Goal: Information Seeking & Learning: Learn about a topic

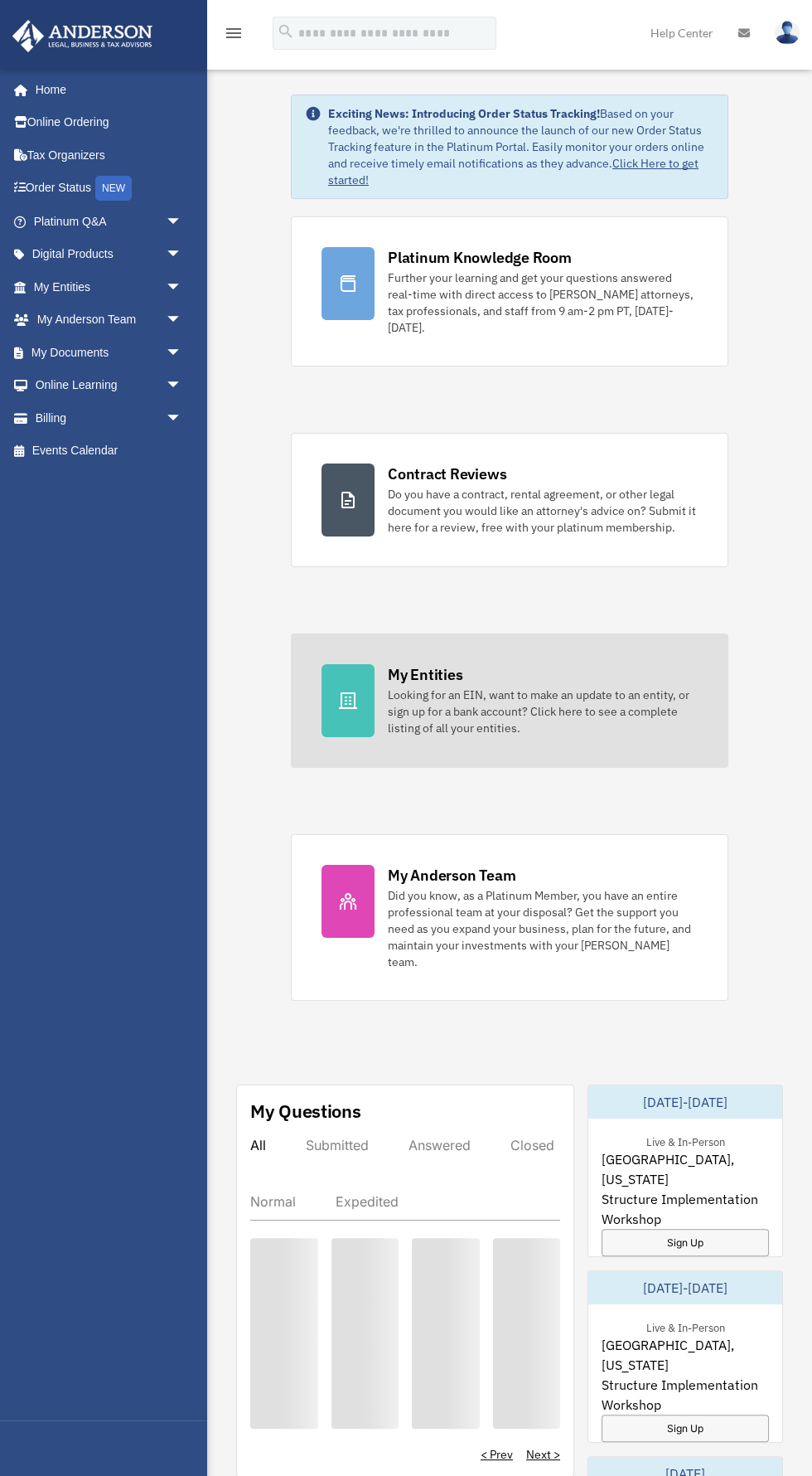
click at [558, 704] on div "Looking for an EIN, want to make an update to an entity, or sign up for a bank …" at bounding box center [543, 711] width 310 height 50
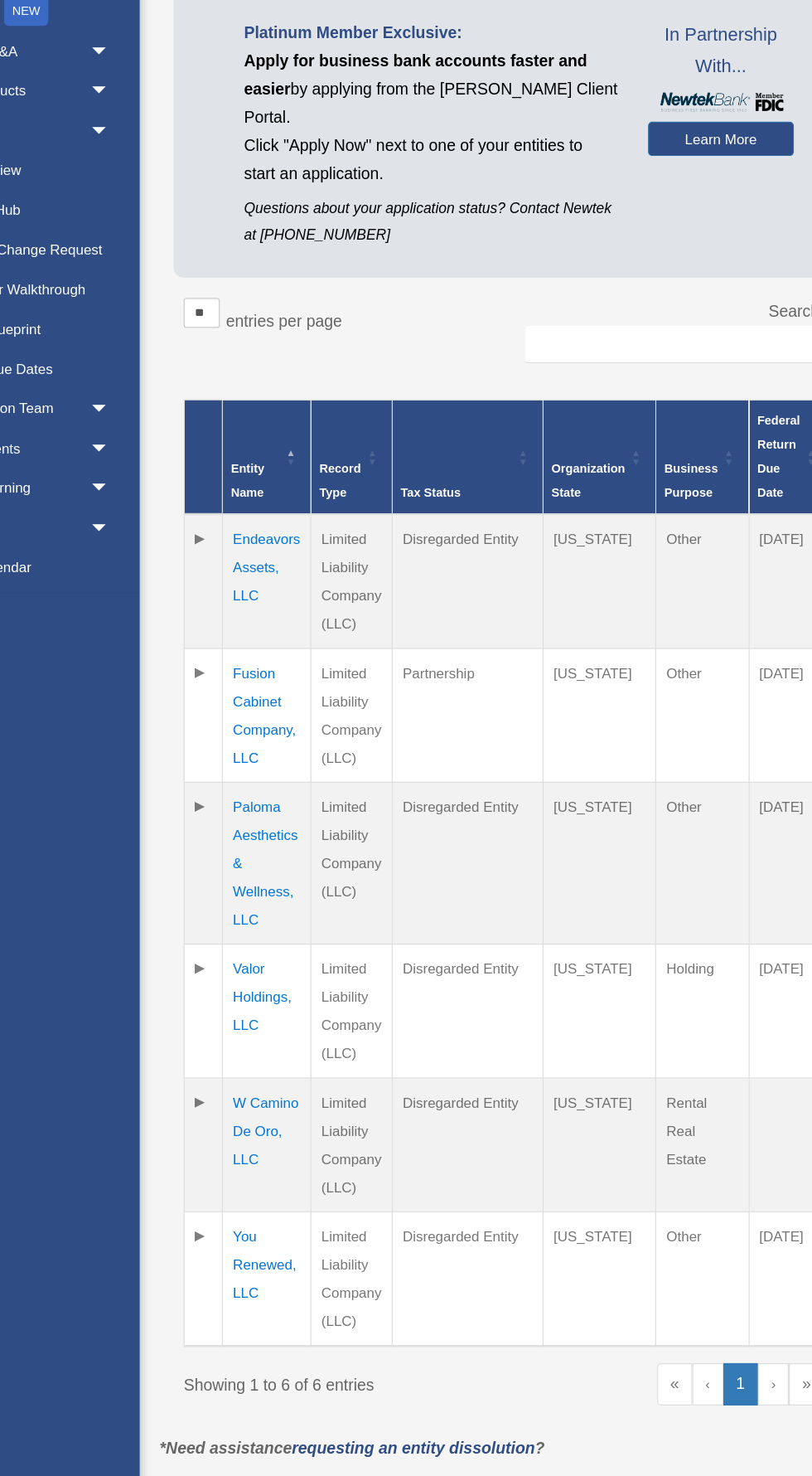
click at [284, 647] on td "Endeavors Assets, LLC" at bounding box center [312, 657] width 73 height 111
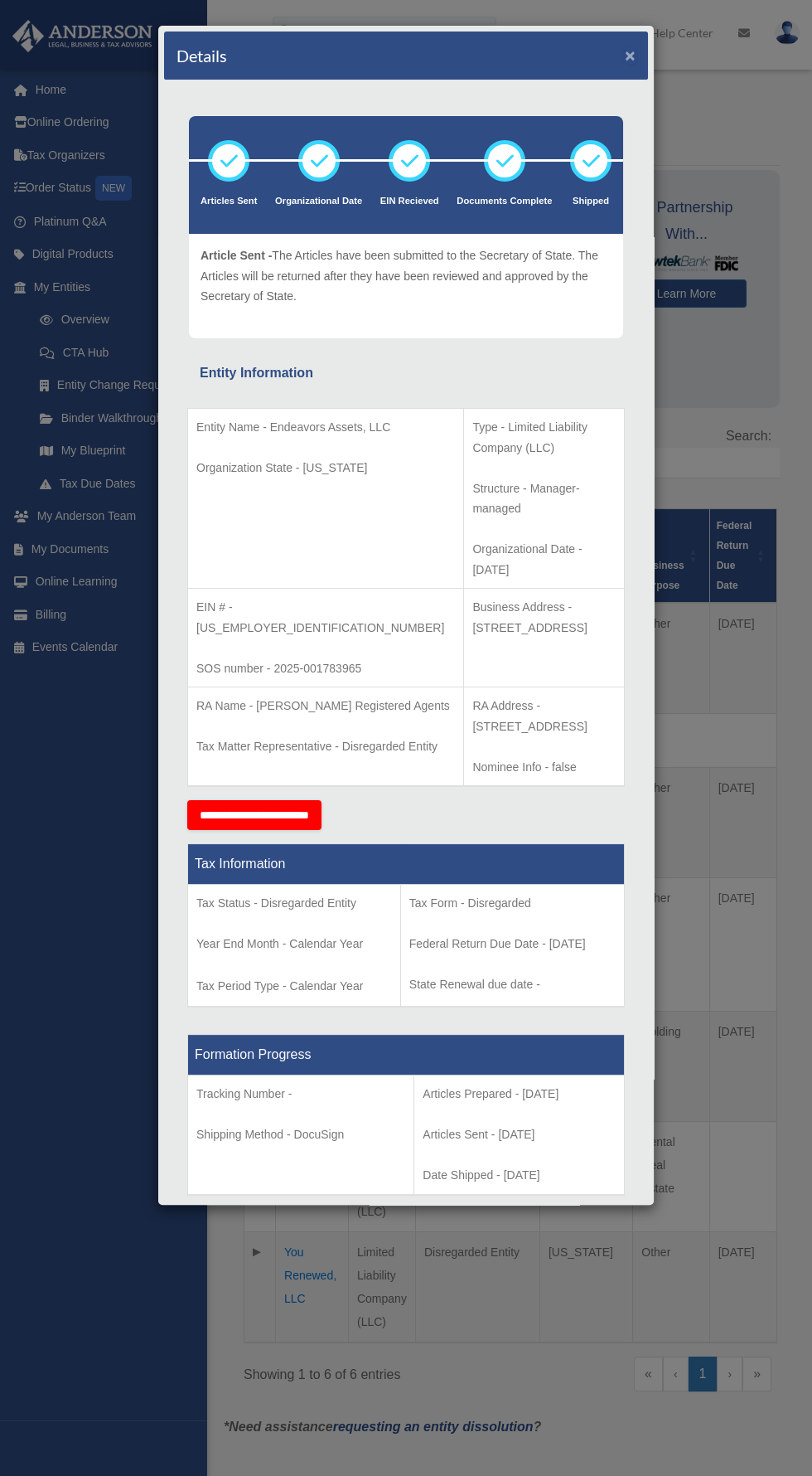
click at [631, 61] on button "×" at bounding box center [630, 55] width 11 height 17
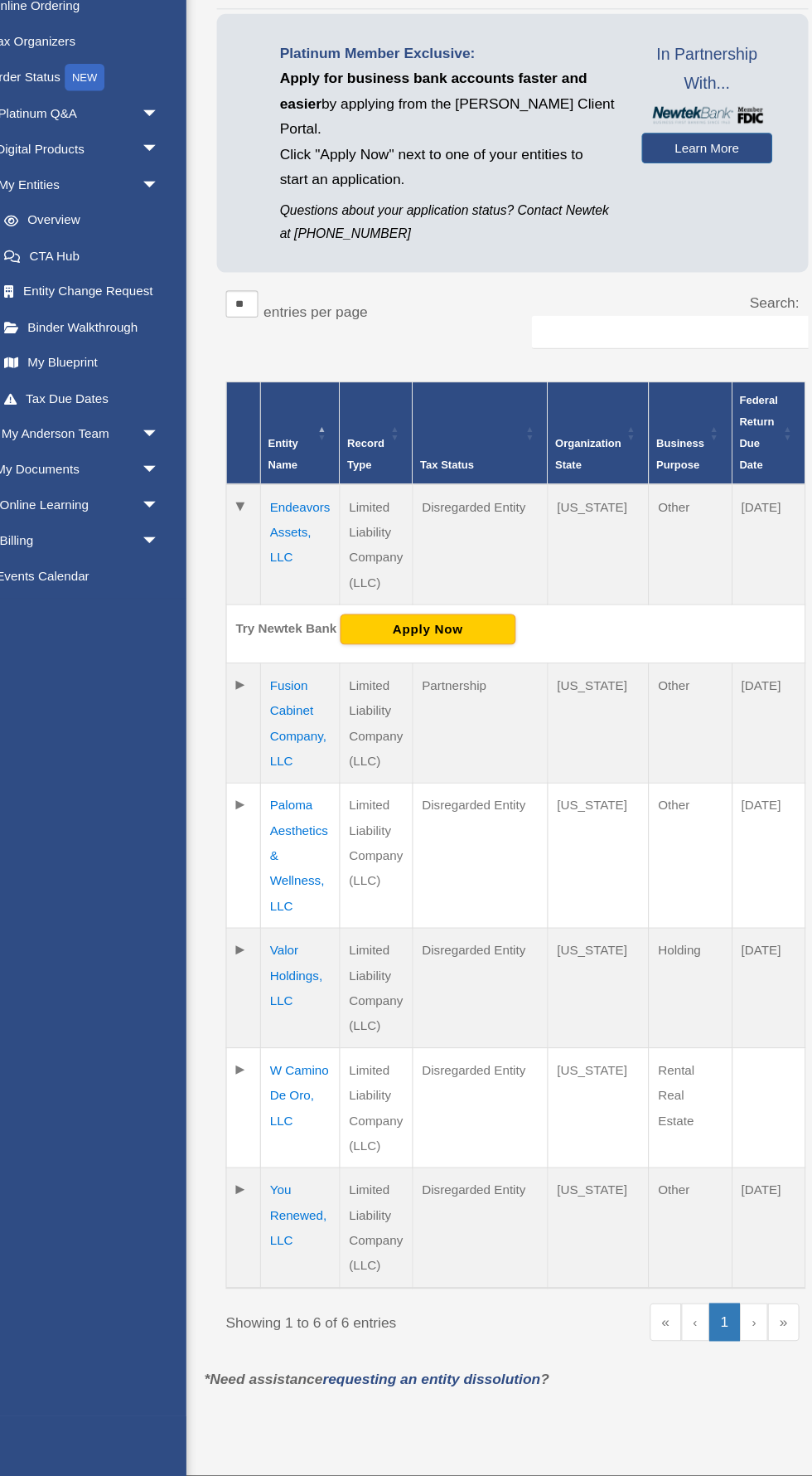
scroll to position [43, 0]
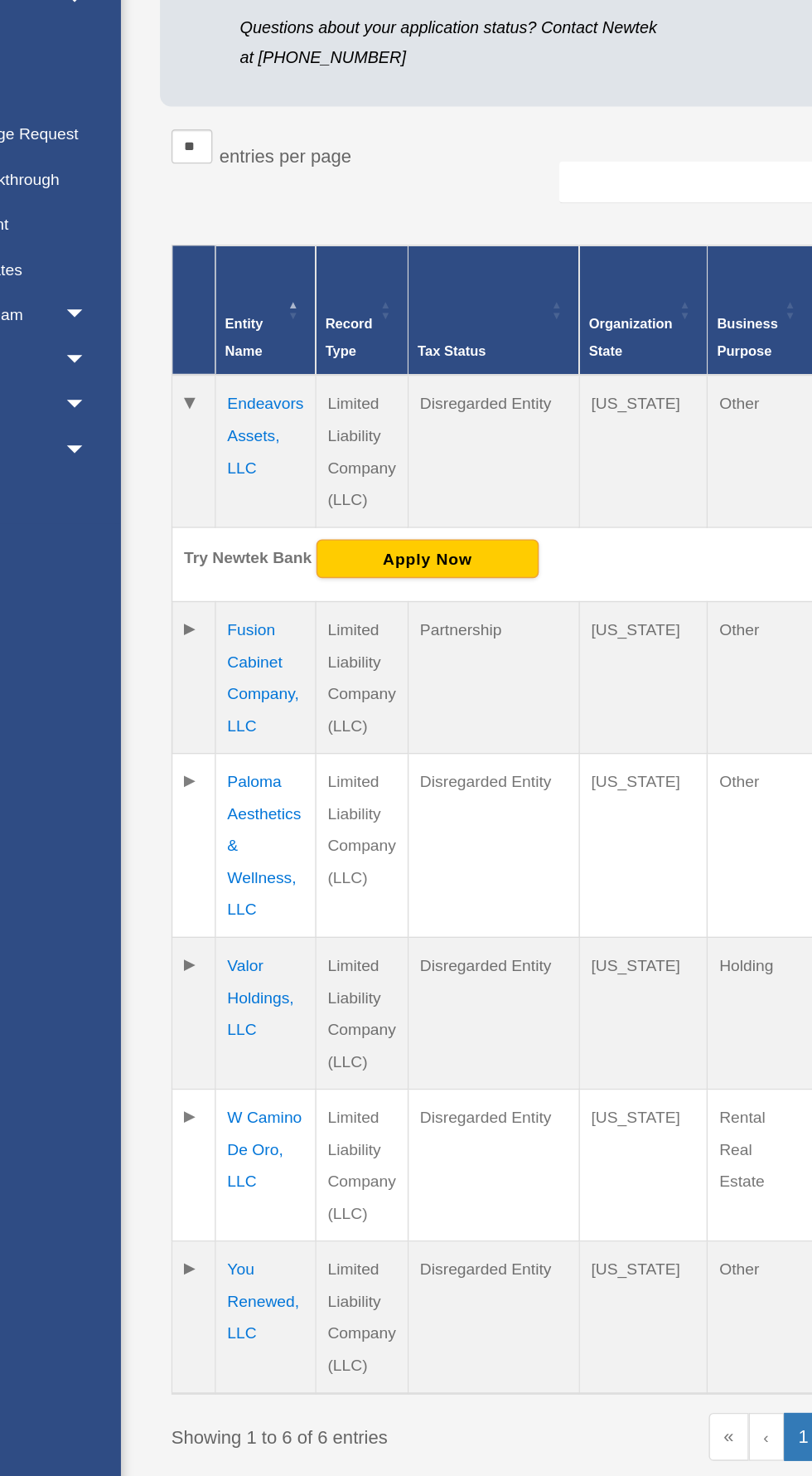
click at [282, 782] on td "Fusion Cabinet Company, LLC" at bounding box center [312, 780] width 73 height 110
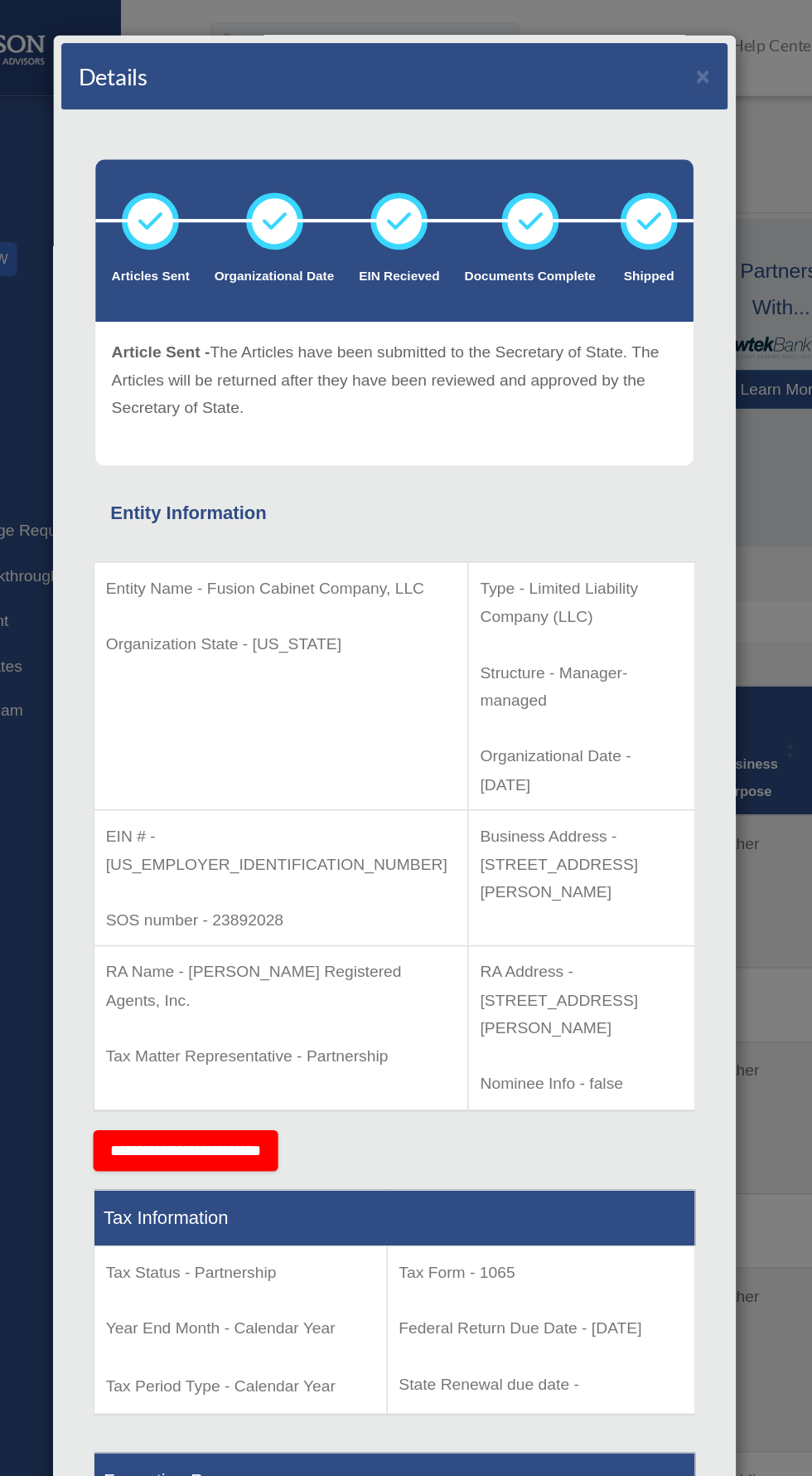
scroll to position [0, 0]
click at [647, 41] on div "Details ×" at bounding box center [406, 56] width 484 height 49
click at [631, 56] on button "×" at bounding box center [630, 55] width 11 height 17
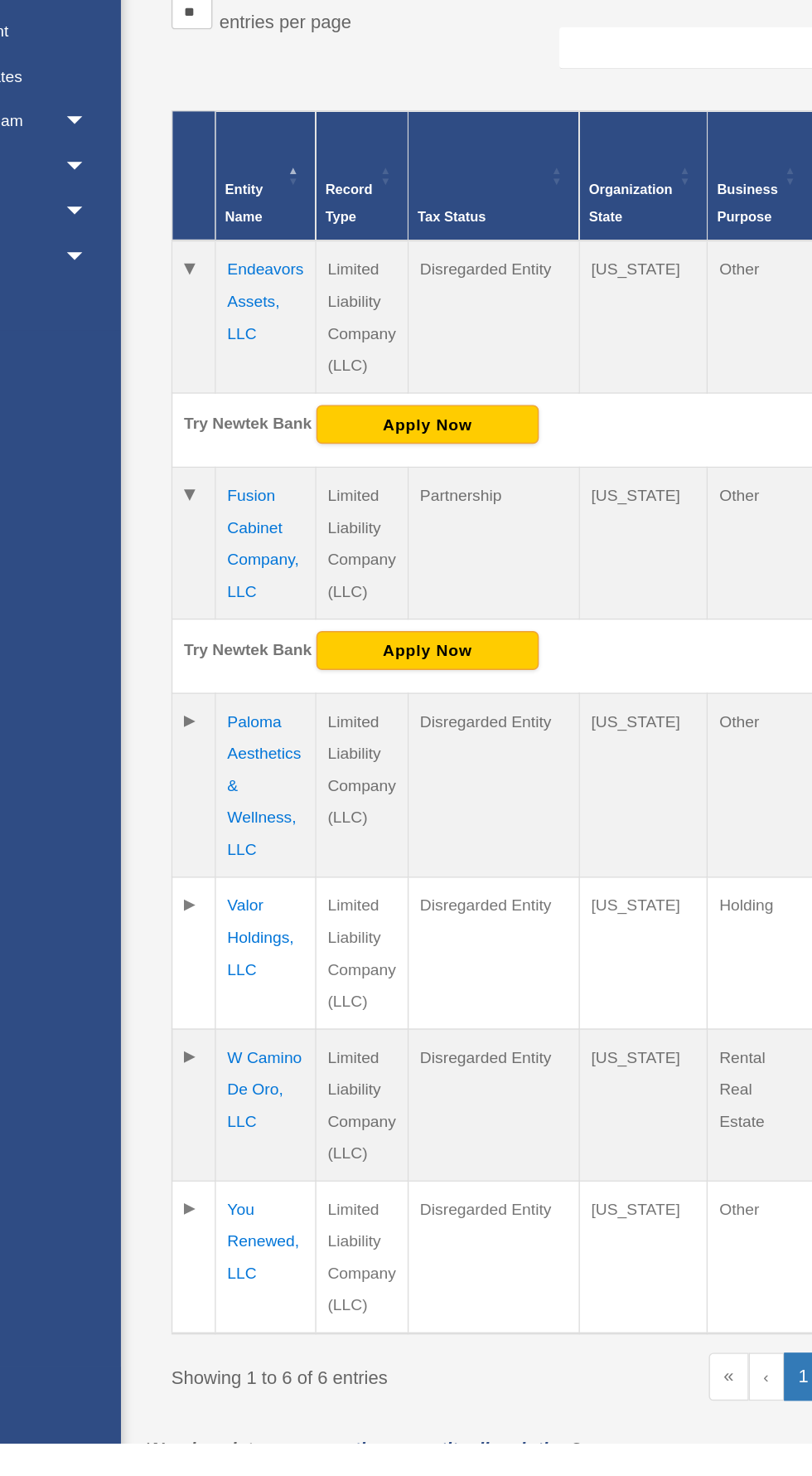
click at [294, 1221] on td "W Camino De Oro, LLC" at bounding box center [312, 1230] width 73 height 110
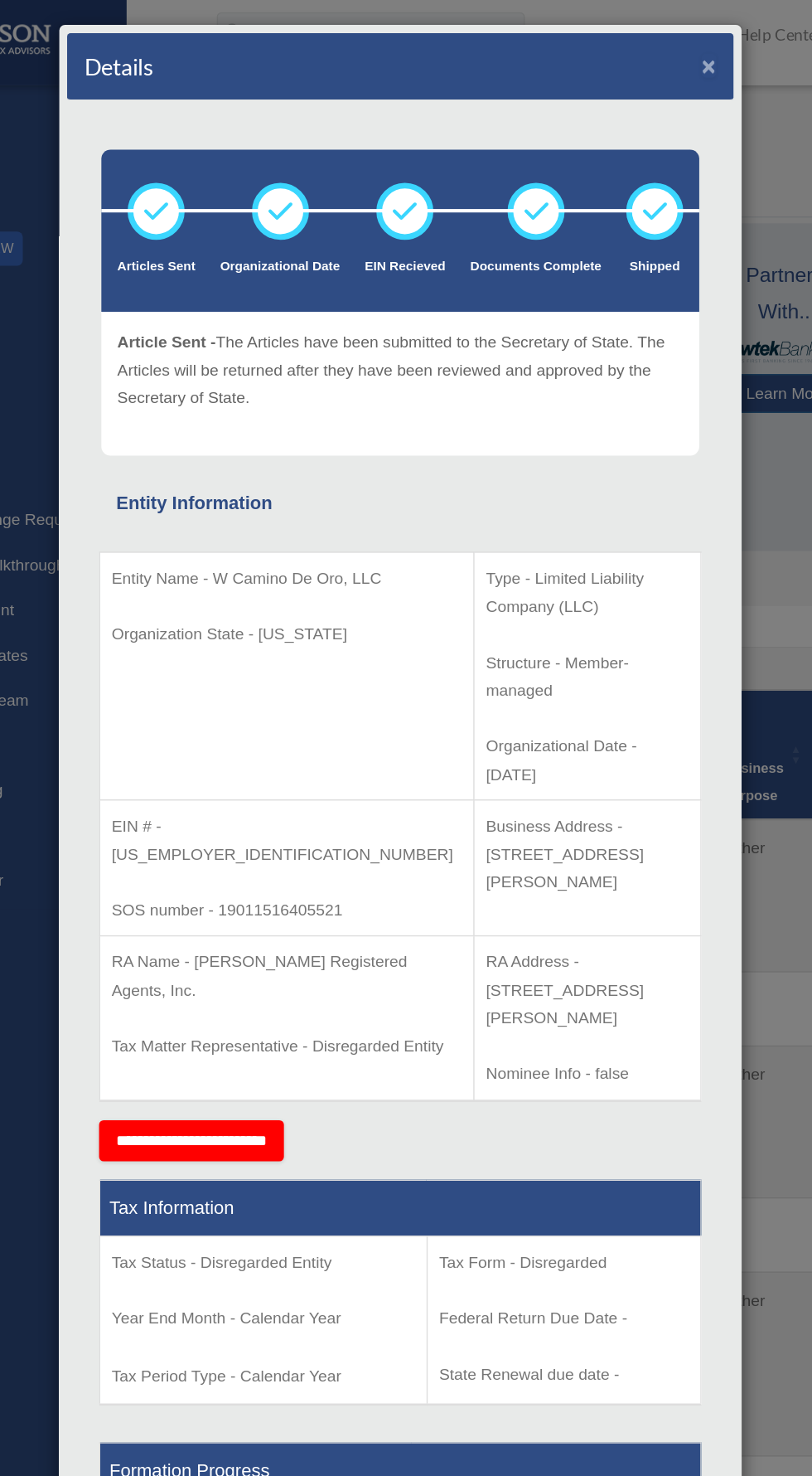
click at [631, 54] on button "×" at bounding box center [630, 55] width 11 height 17
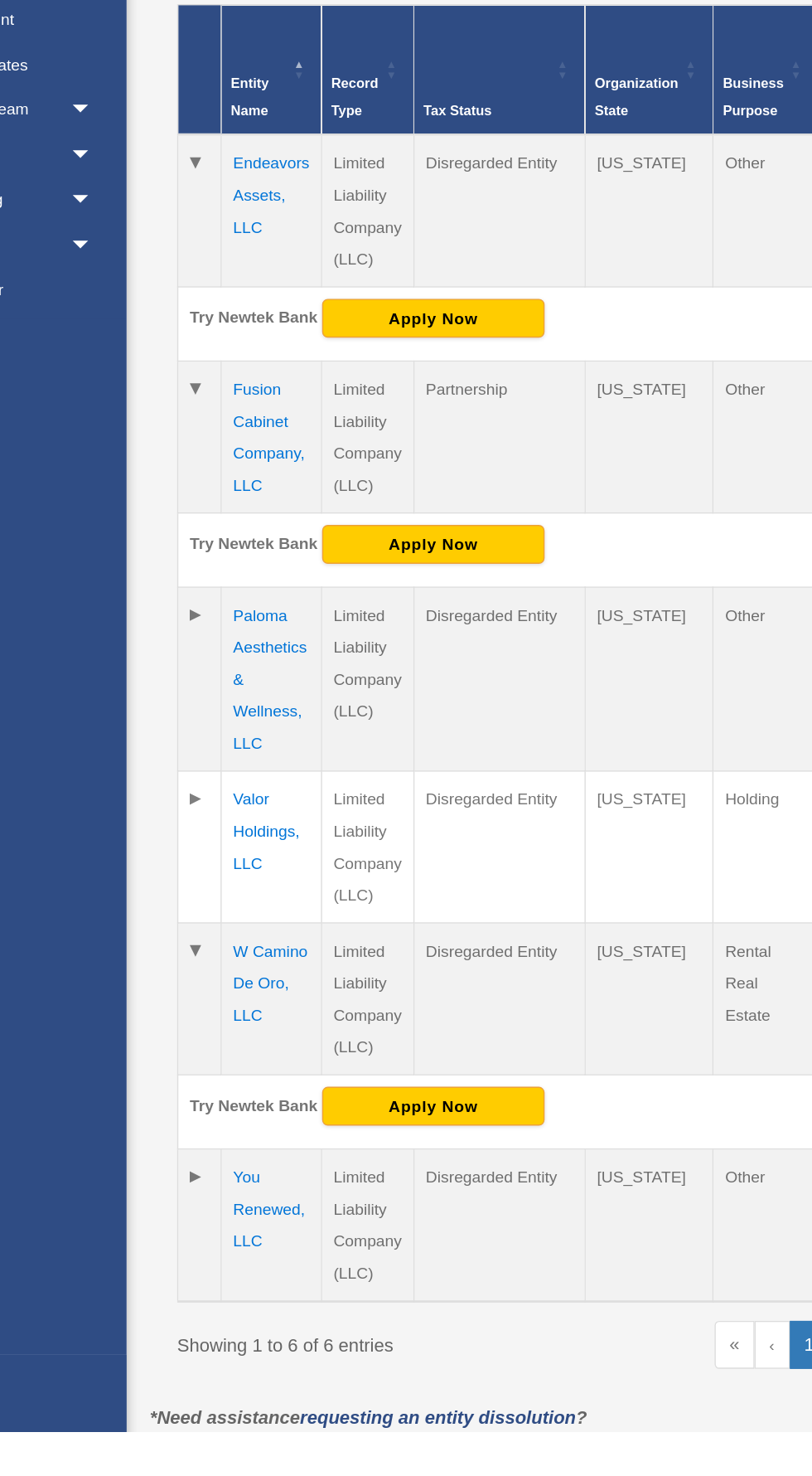
scroll to position [78, 0]
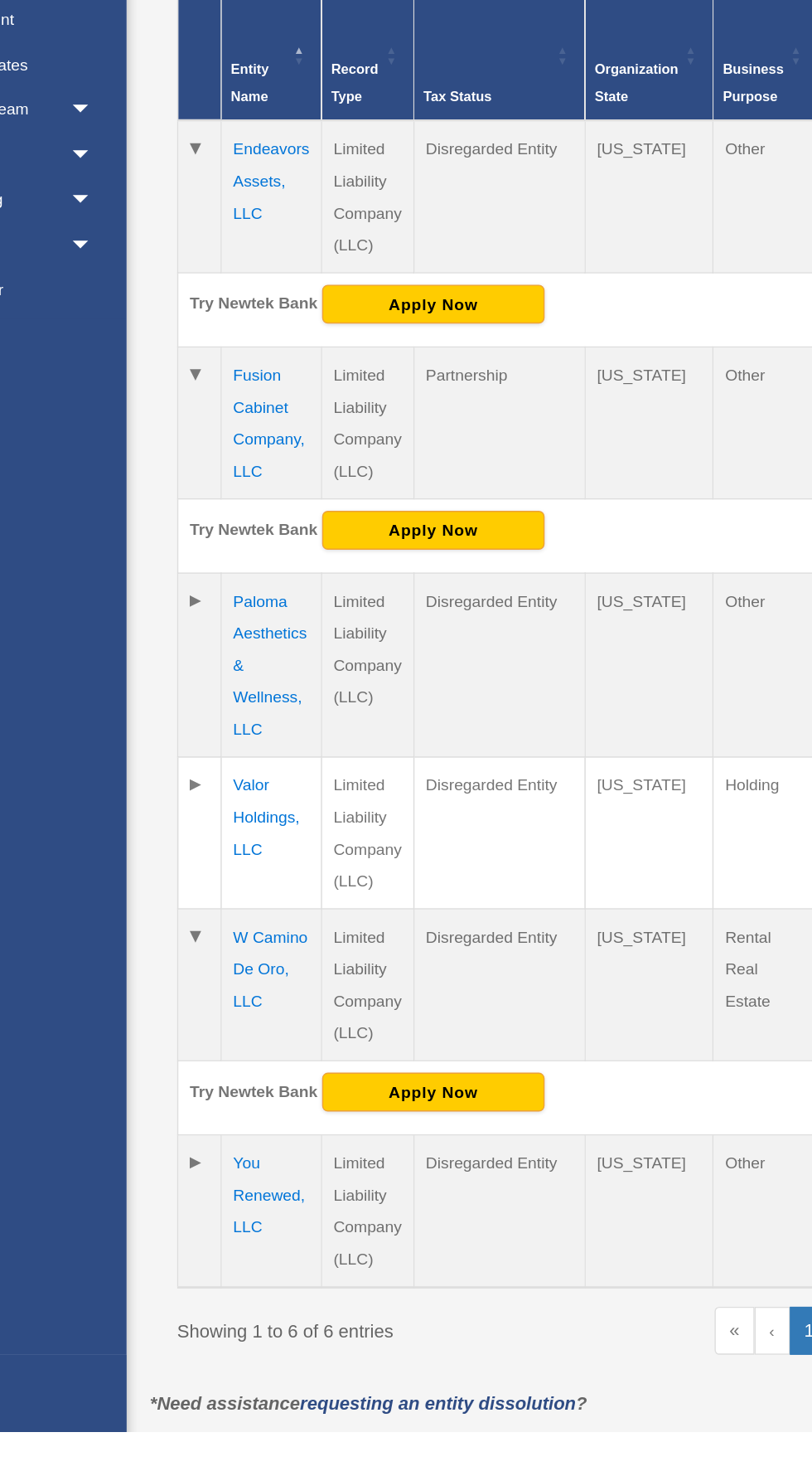
click at [297, 1019] on td "Valor Holdings, LLC" at bounding box center [312, 1041] width 73 height 110
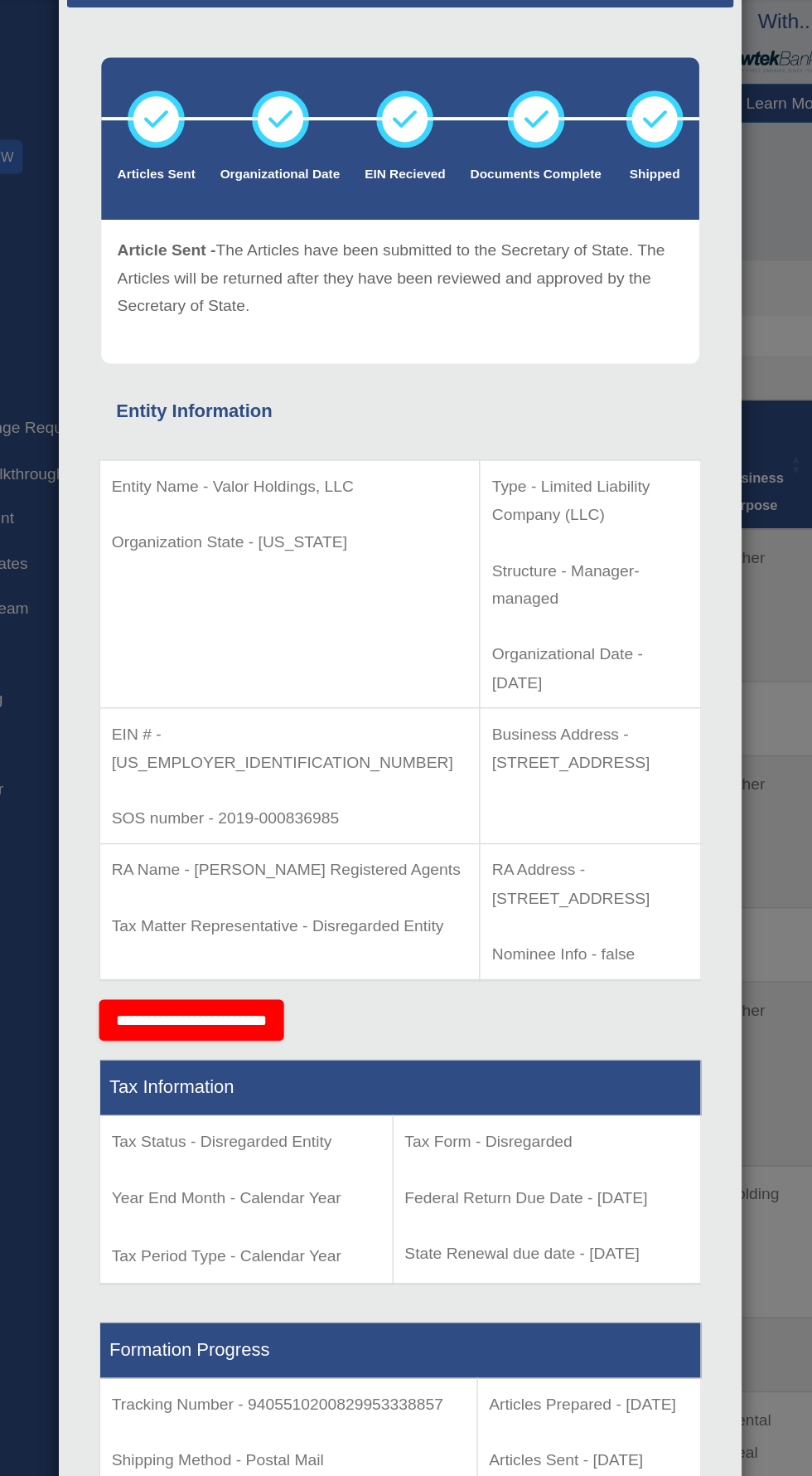
scroll to position [131, 0]
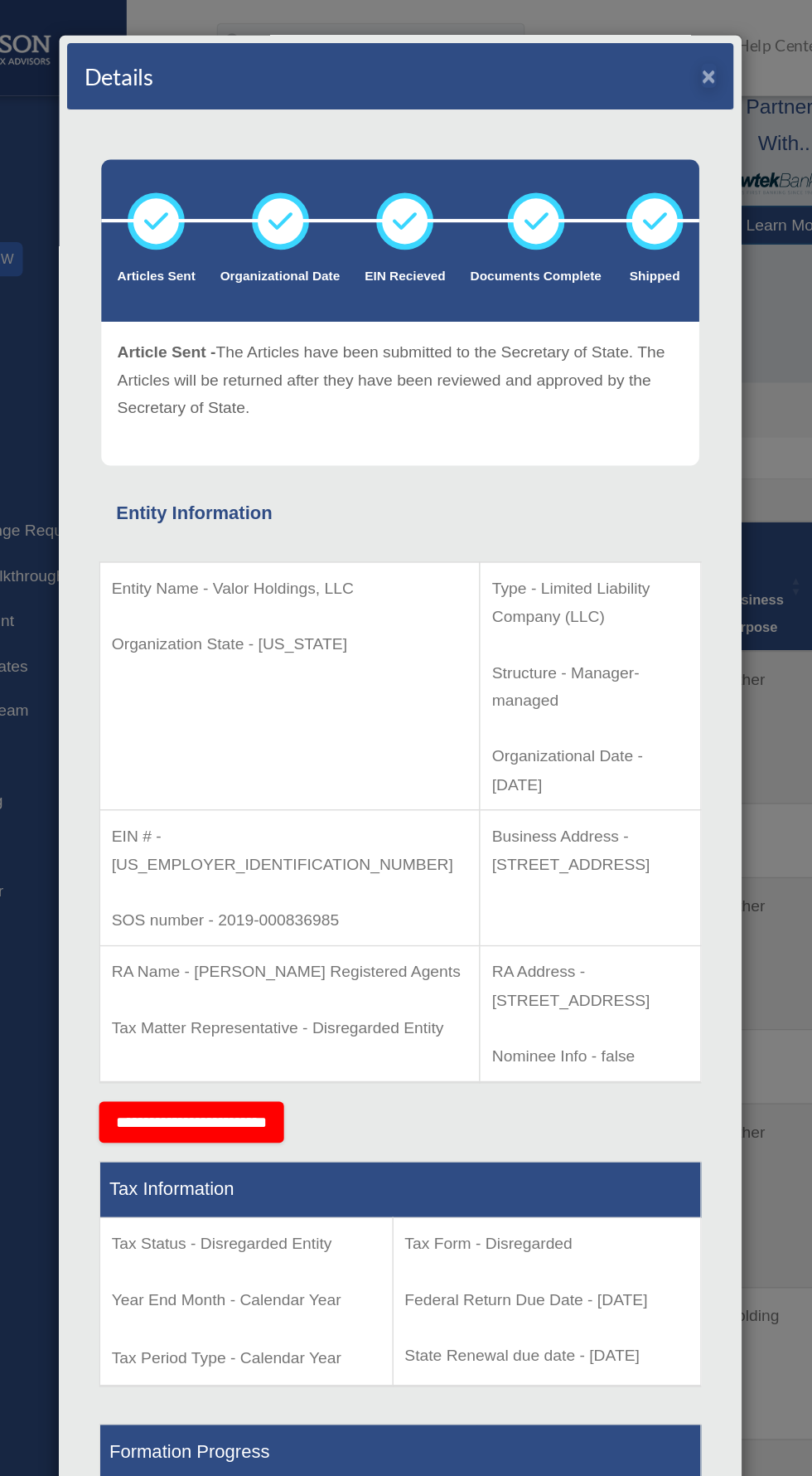
click at [631, 56] on button "×" at bounding box center [630, 55] width 11 height 17
